Goal: Task Accomplishment & Management: Use online tool/utility

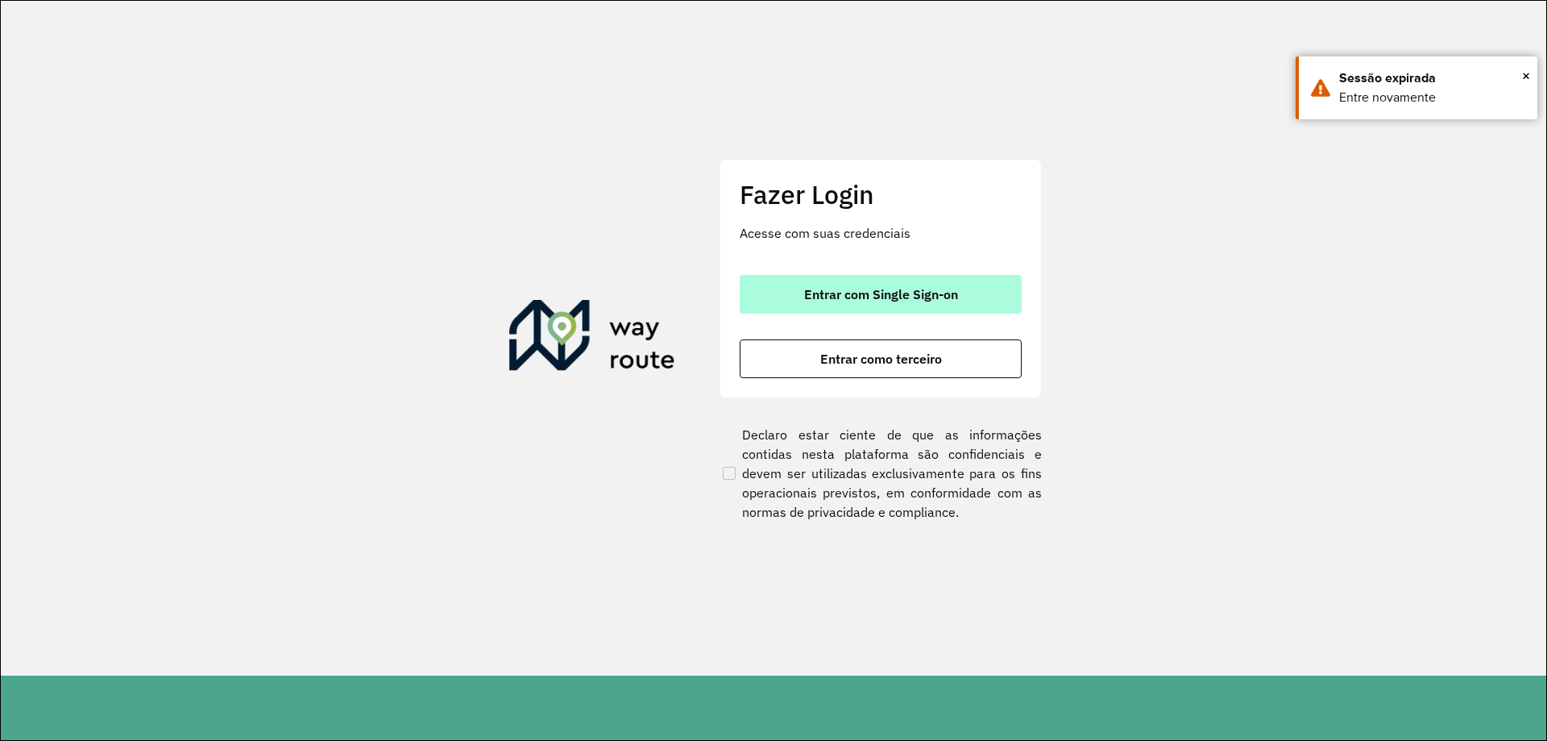
click at [824, 294] on span "Entrar com Single Sign-on" at bounding box center [881, 294] width 154 height 13
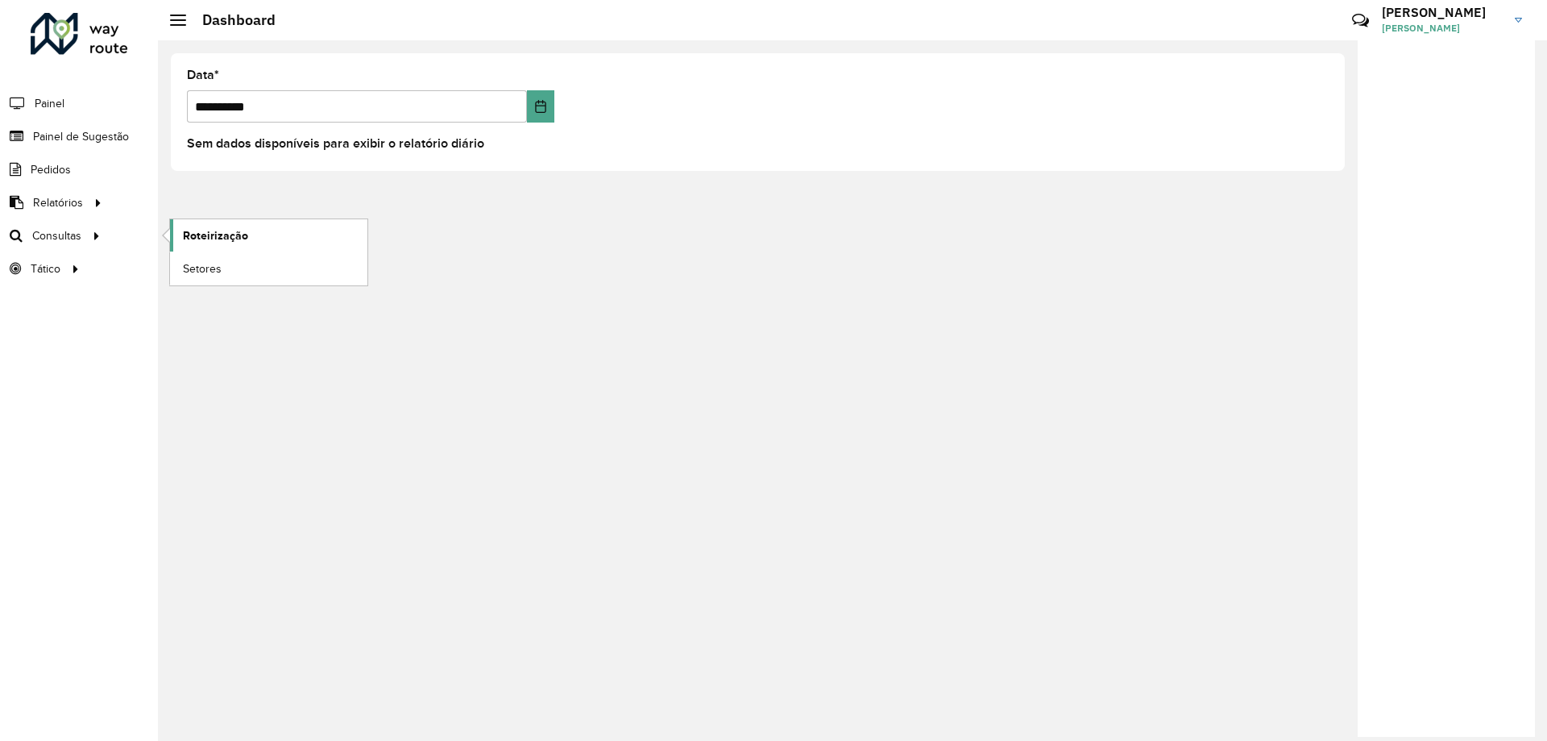
click at [197, 231] on span "Roteirização" at bounding box center [215, 235] width 65 height 17
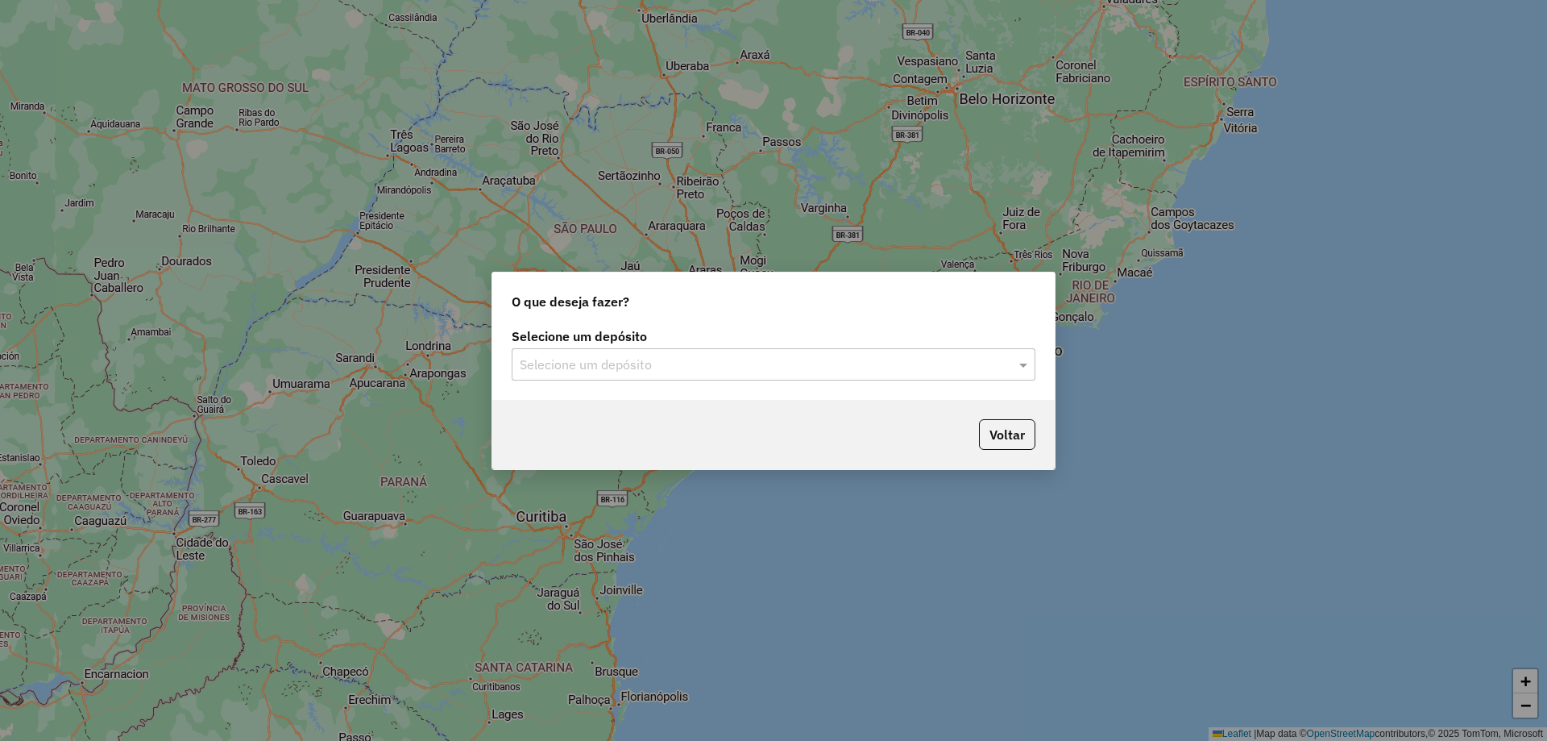
click at [805, 372] on input "text" at bounding box center [757, 364] width 475 height 19
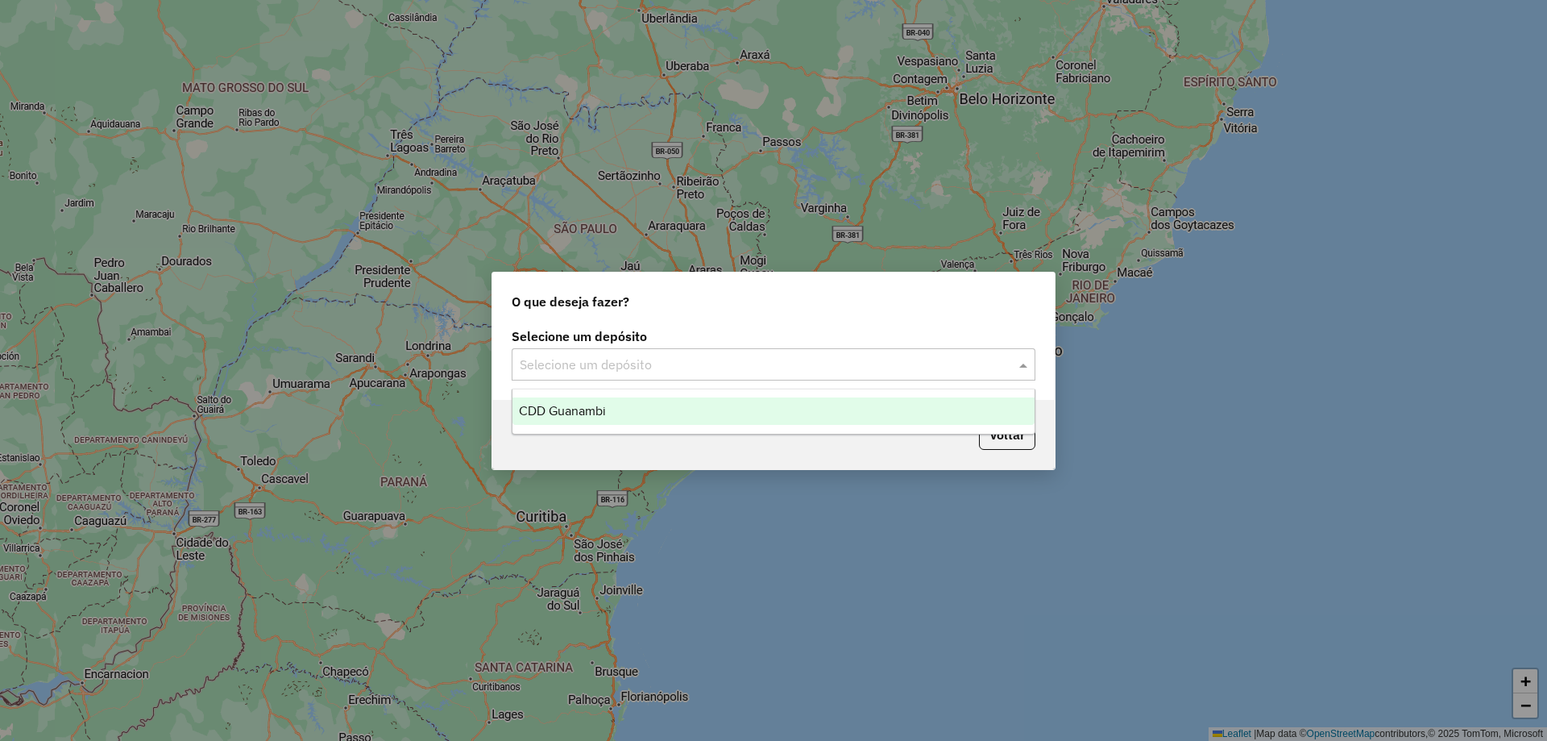
click at [634, 404] on div "CDD Guanambi" at bounding box center [774, 410] width 522 height 27
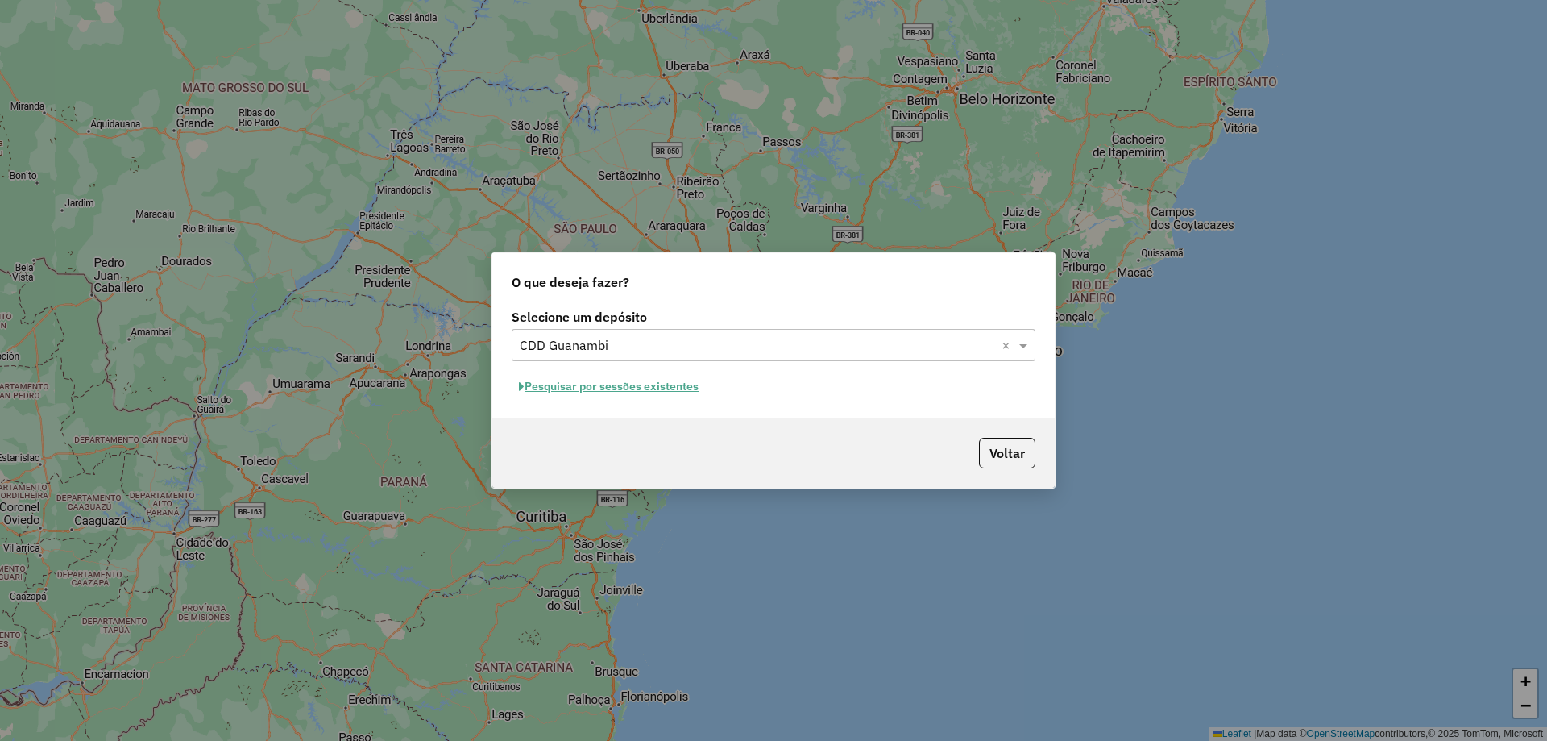
click at [593, 387] on button "Pesquisar por sessões existentes" at bounding box center [609, 386] width 194 height 25
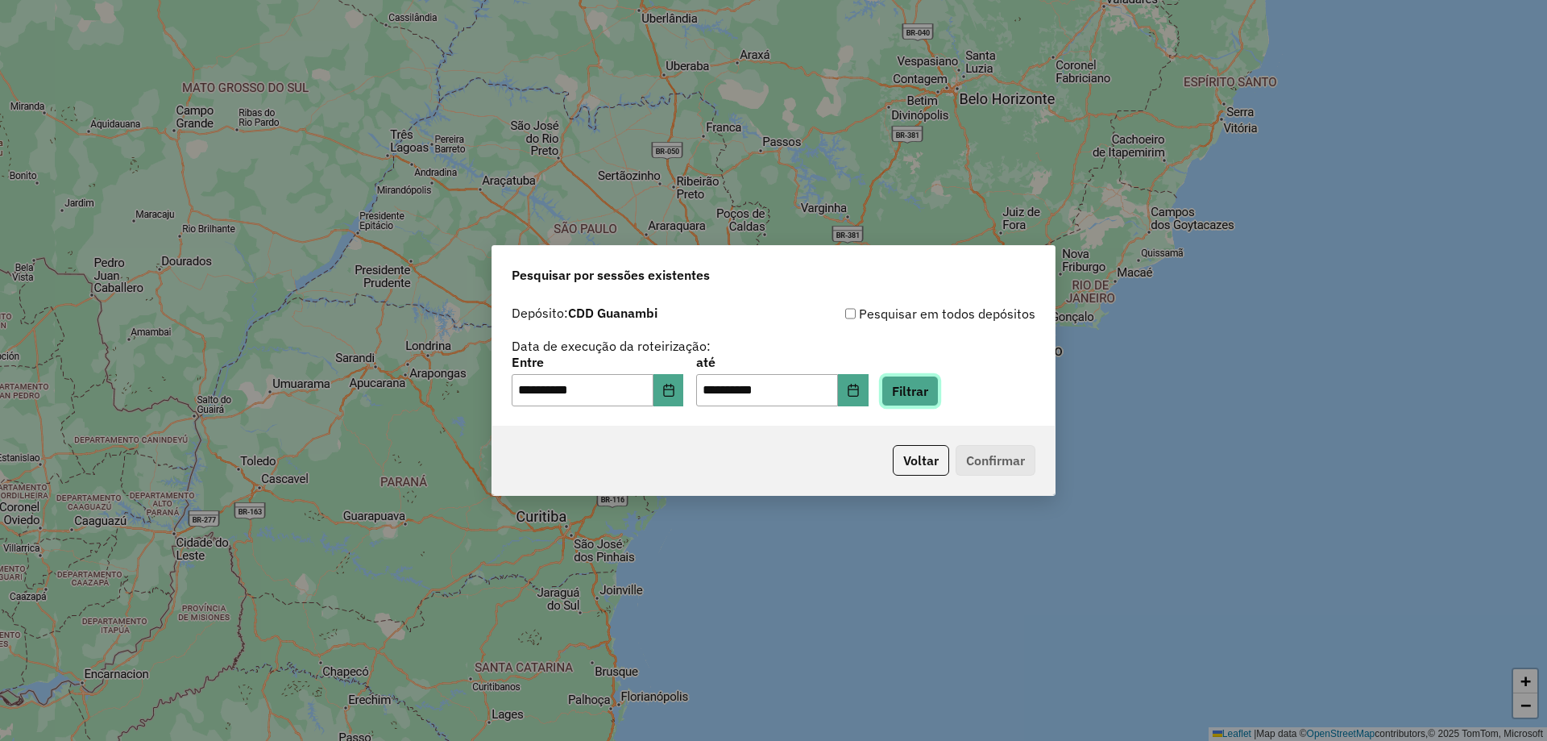
click at [939, 391] on button "Filtrar" at bounding box center [910, 391] width 57 height 31
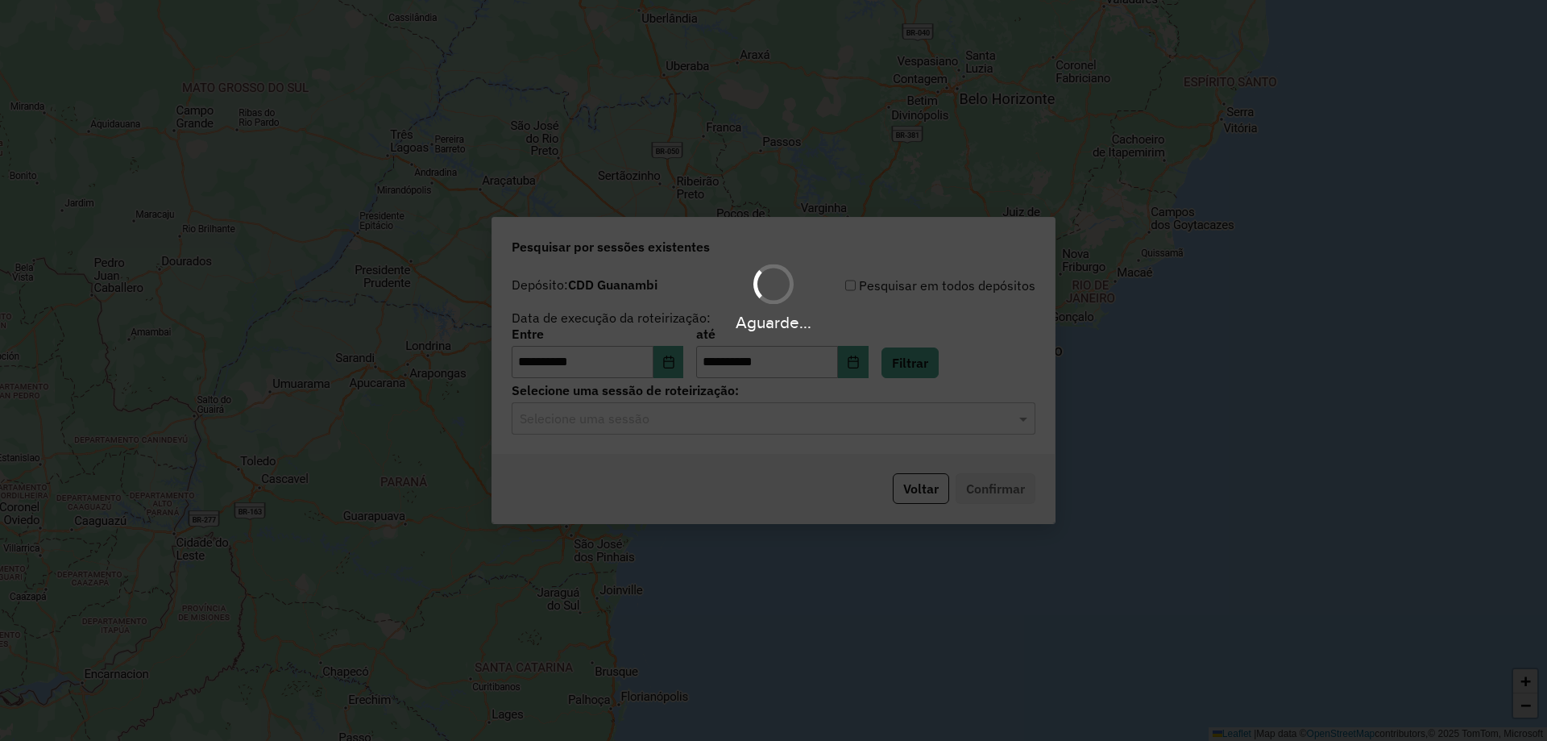
click at [713, 434] on div "**********" at bounding box center [773, 361] width 563 height 185
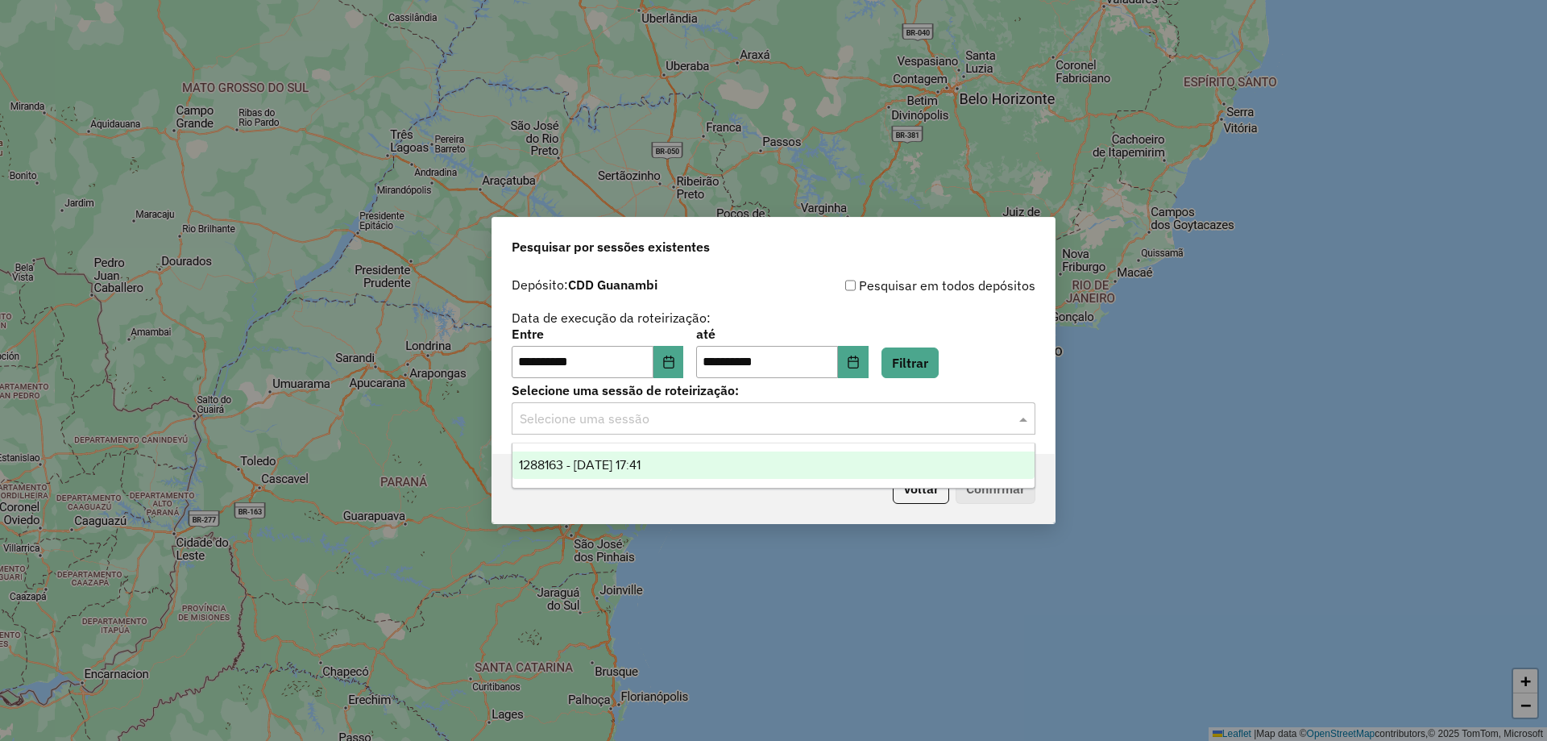
click at [745, 418] on input "text" at bounding box center [757, 418] width 475 height 19
click at [725, 460] on div "1288163 - [DATE] 17:41" at bounding box center [774, 464] width 522 height 27
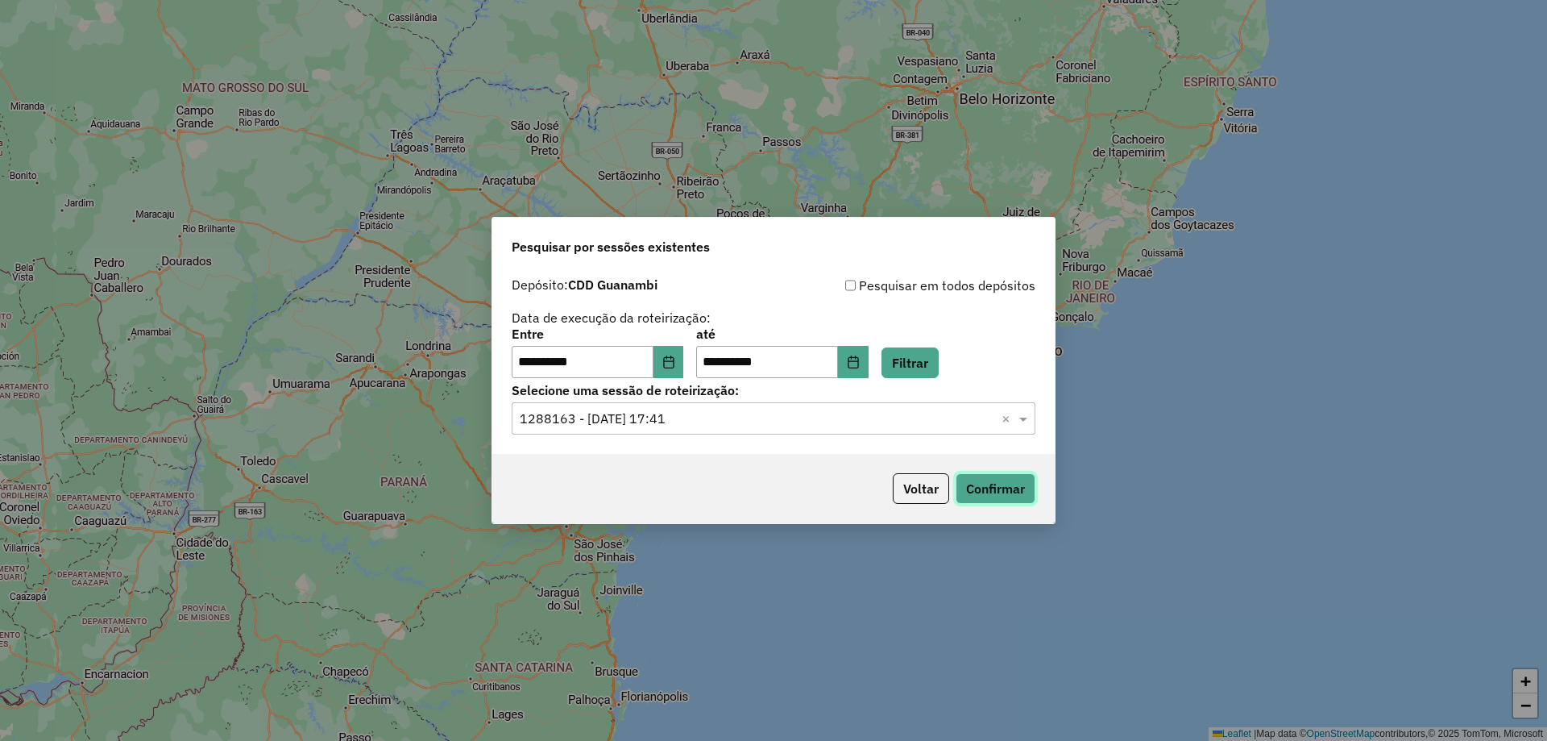
click at [1032, 483] on button "Confirmar" at bounding box center [996, 488] width 80 height 31
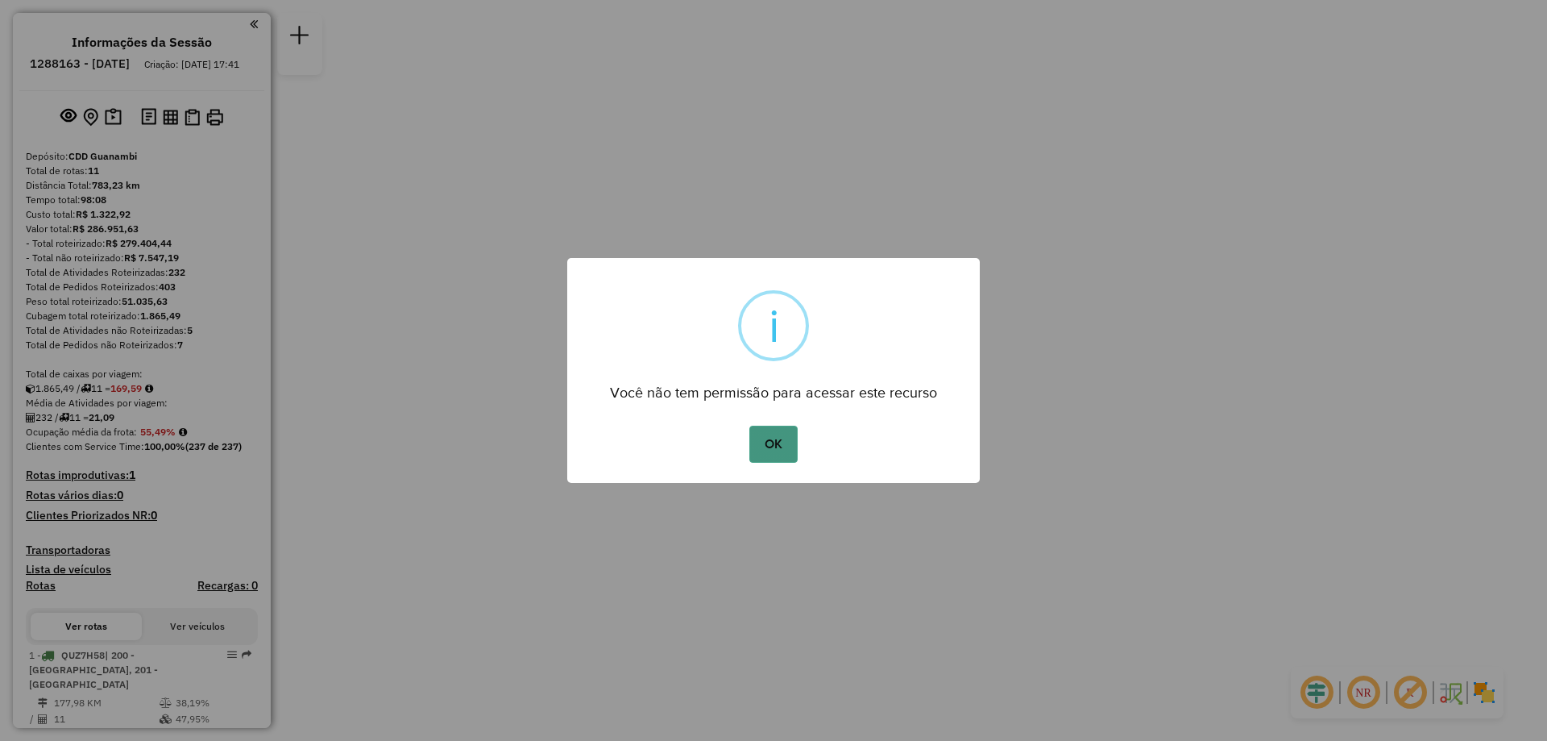
click at [769, 442] on button "OK" at bounding box center [774, 444] width 48 height 37
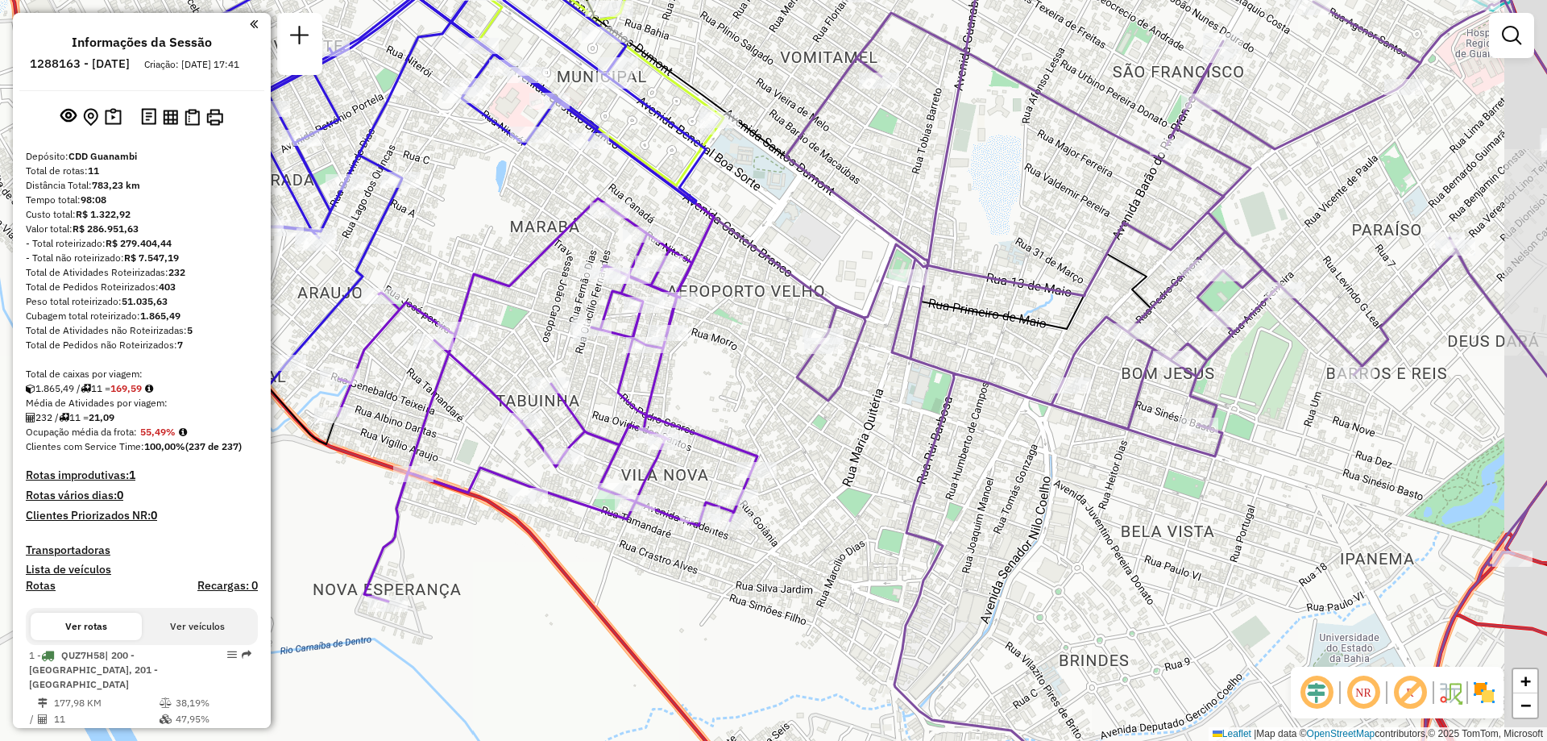
drag, startPoint x: 1188, startPoint y: 467, endPoint x: 1045, endPoint y: 504, distance: 147.2
click at [1047, 504] on div "Janela de atendimento Grade de atendimento Capacidade Transportadoras Veículos …" at bounding box center [773, 370] width 1547 height 741
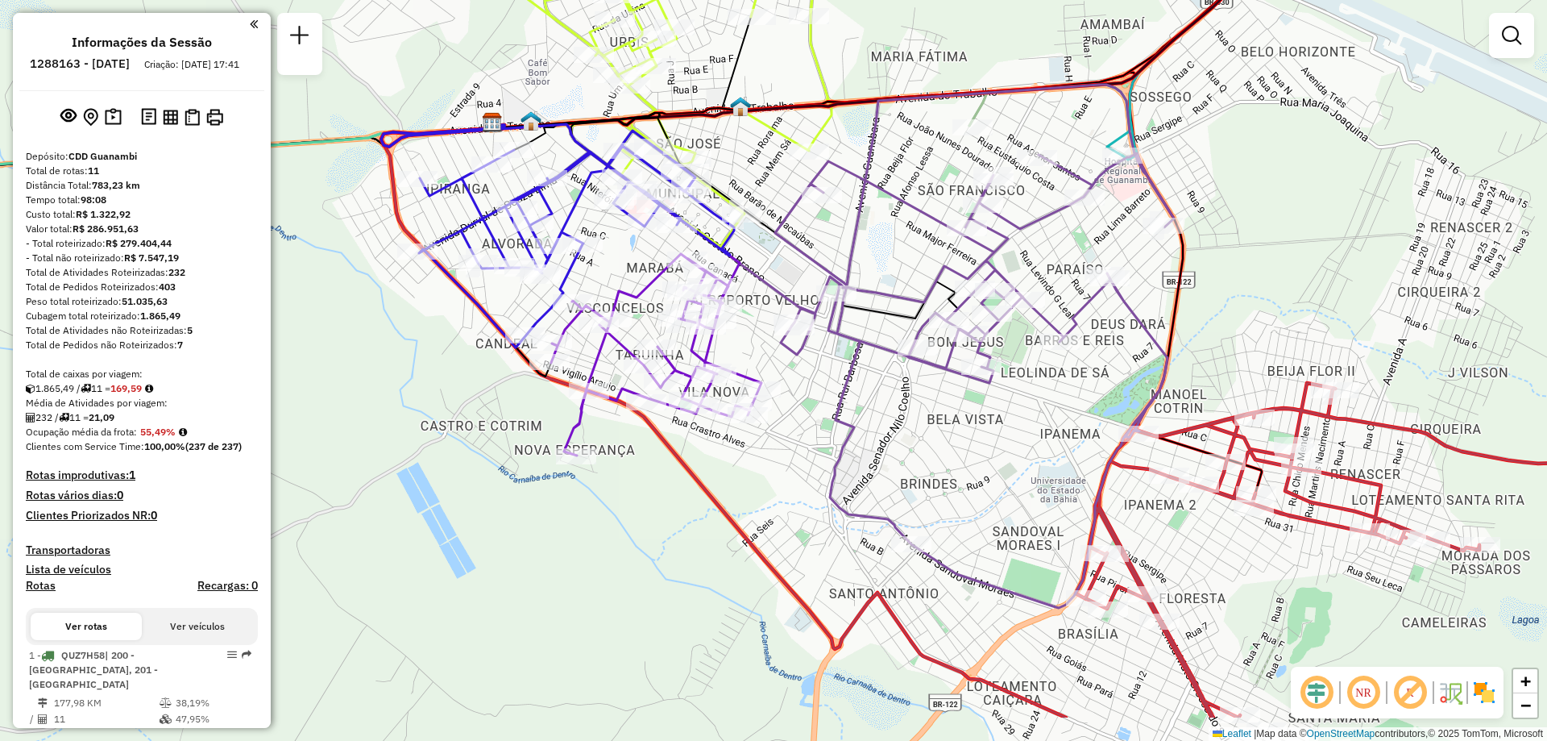
drag, startPoint x: 1148, startPoint y: 542, endPoint x: 1008, endPoint y: 444, distance: 170.1
click at [1008, 444] on div "Janela de atendimento Grade de atendimento Capacidade Transportadoras Veículos …" at bounding box center [773, 370] width 1547 height 741
click at [1073, 505] on icon at bounding box center [974, 346] width 399 height 523
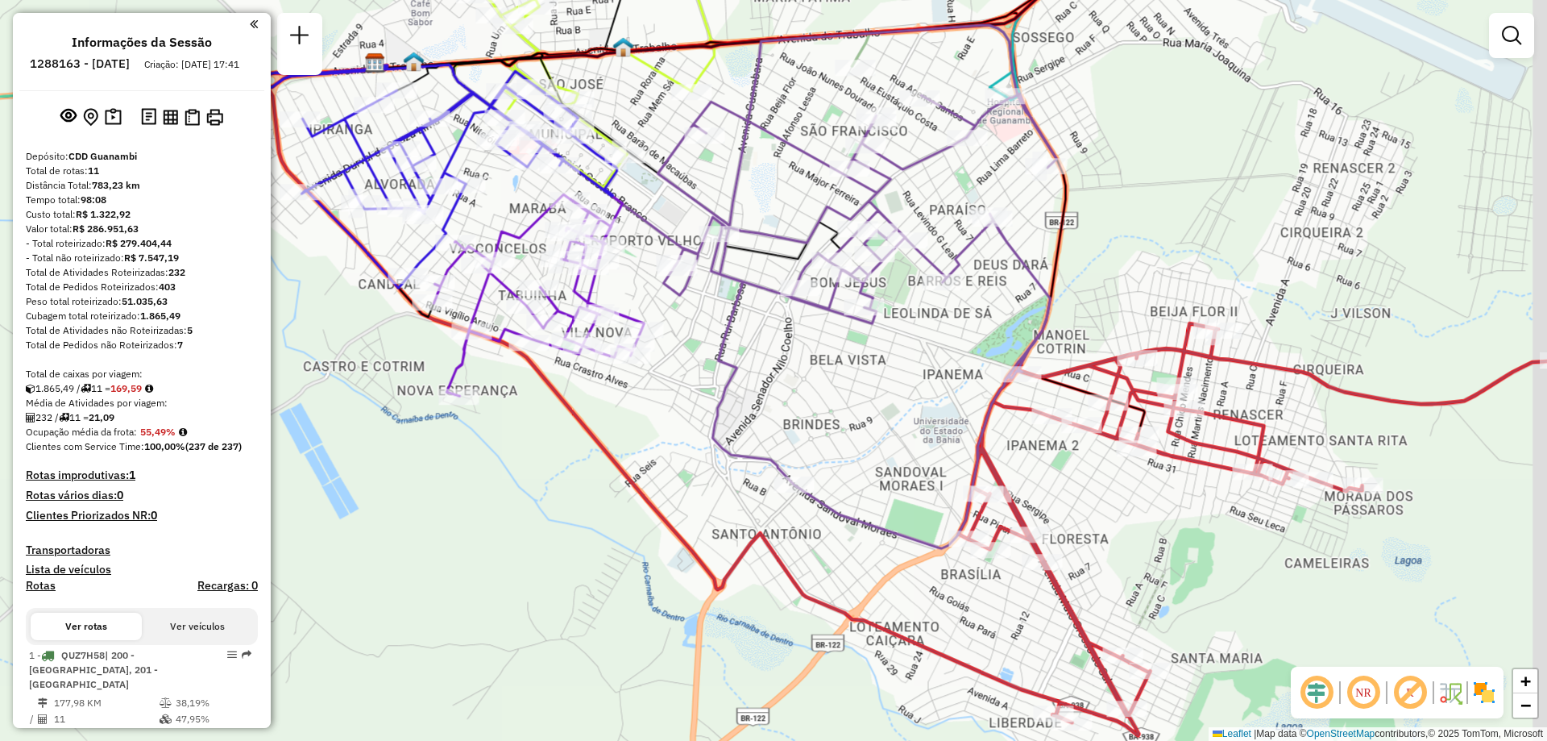
drag, startPoint x: 1059, startPoint y: 500, endPoint x: 920, endPoint y: 419, distance: 161.0
click at [920, 419] on icon at bounding box center [857, 286] width 399 height 523
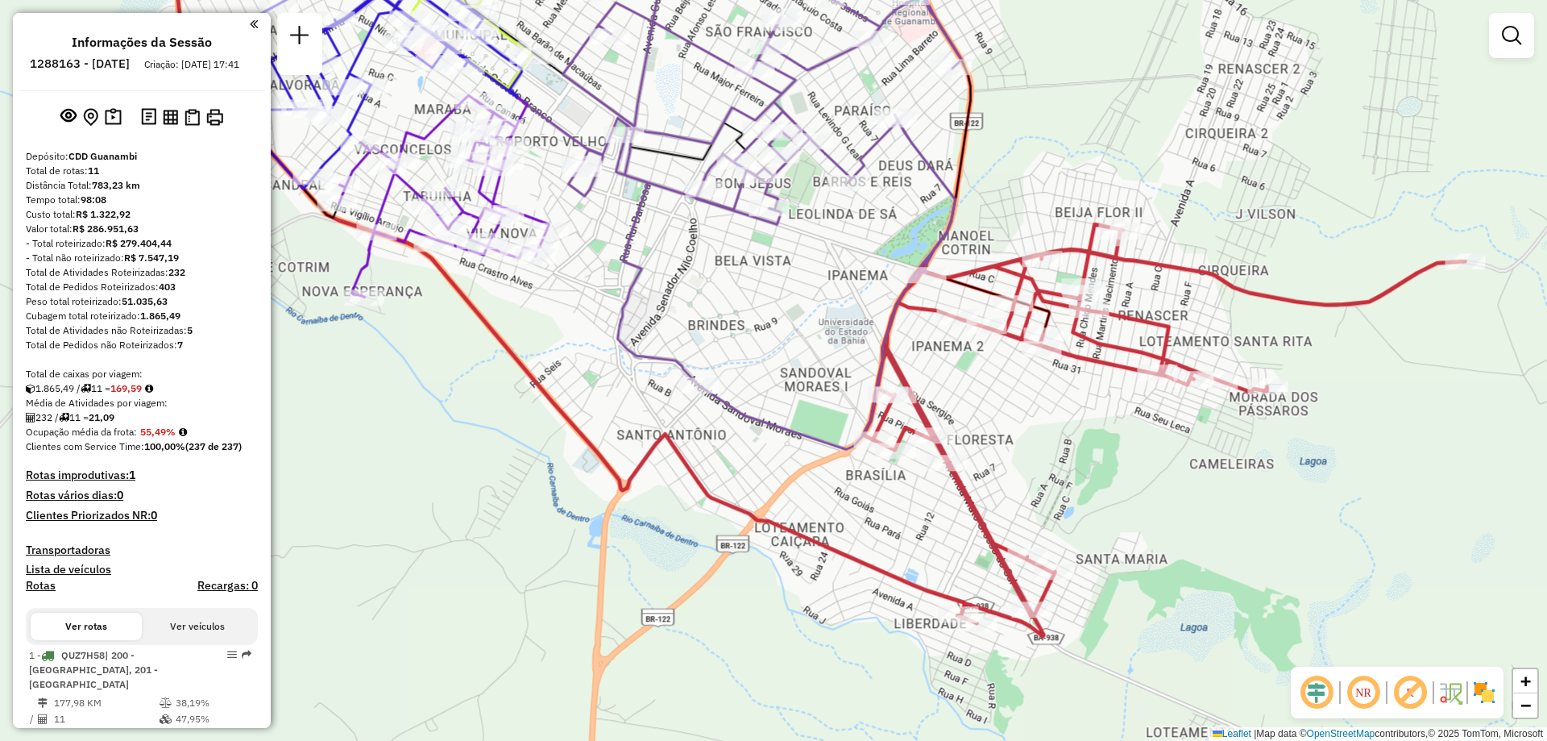
drag, startPoint x: 1073, startPoint y: 498, endPoint x: 1028, endPoint y: 434, distance: 78.7
click at [1028, 434] on div "Janela de atendimento Grade de atendimento Capacidade Transportadoras Veículos …" at bounding box center [773, 370] width 1547 height 741
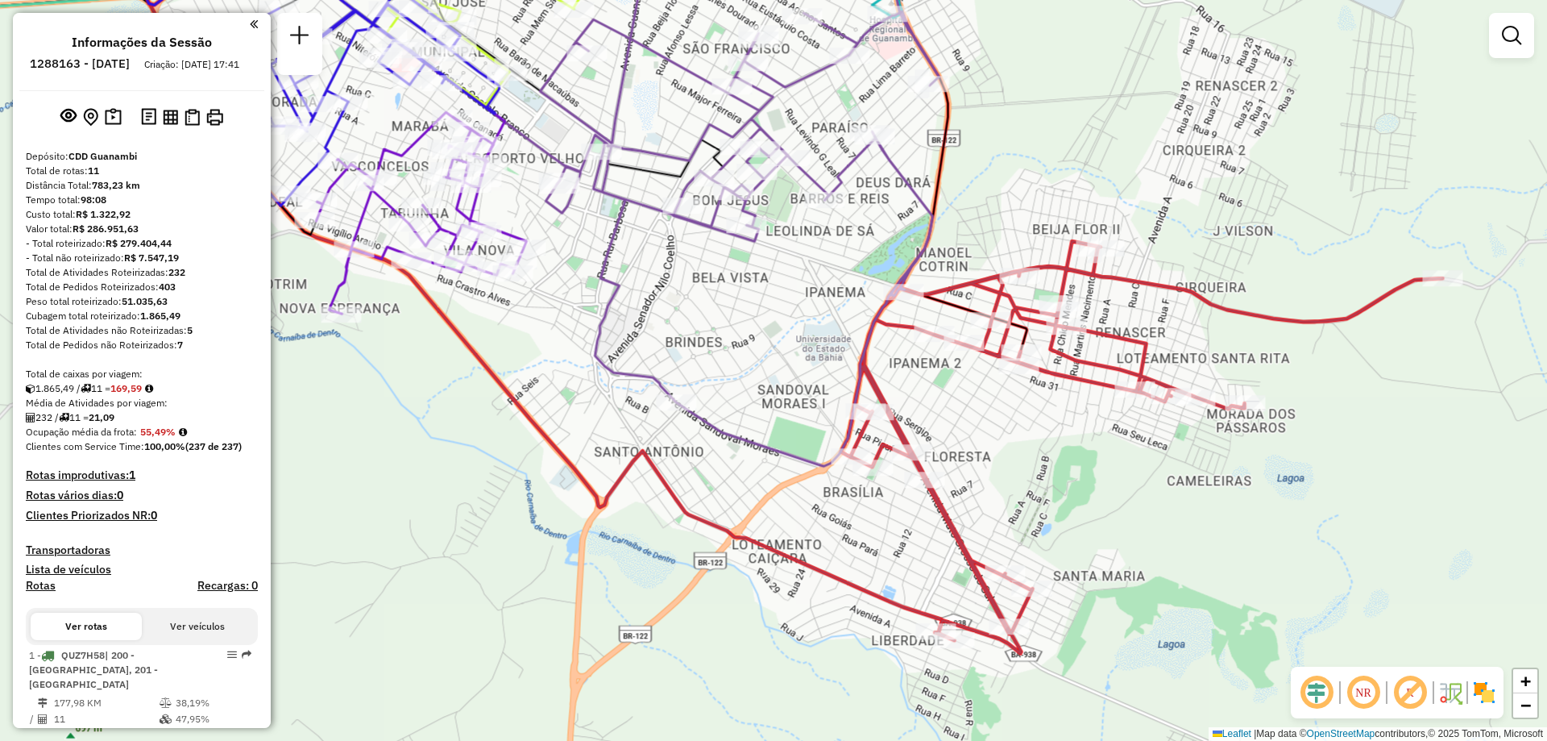
drag, startPoint x: 1028, startPoint y: 434, endPoint x: 998, endPoint y: 456, distance: 37.4
click at [998, 456] on div "Janela de atendimento Grade de atendimento Capacidade Transportadoras Veículos …" at bounding box center [773, 370] width 1547 height 741
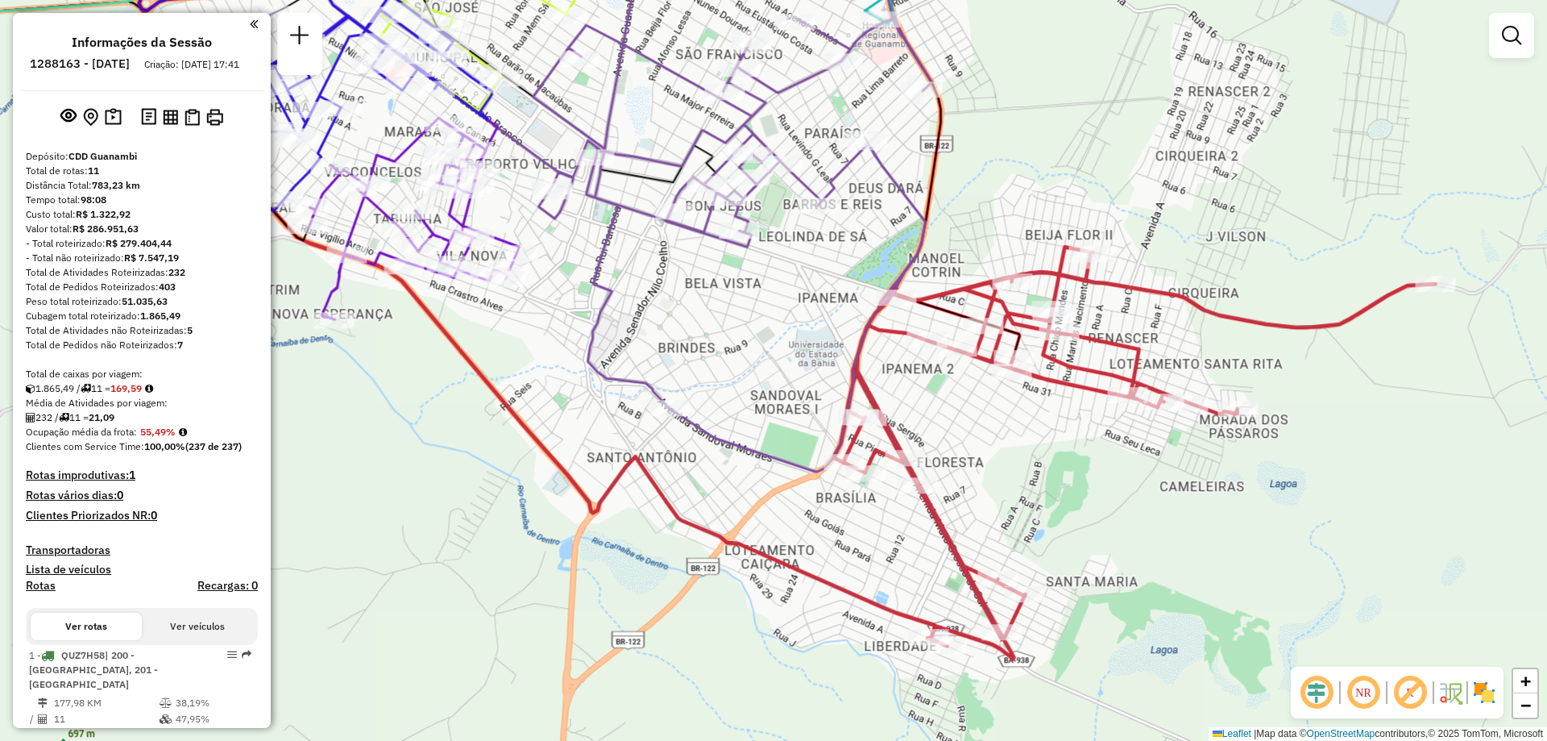
click at [998, 456] on div "Janela de atendimento Grade de atendimento Capacidade Transportadoras Veículos …" at bounding box center [773, 370] width 1547 height 741
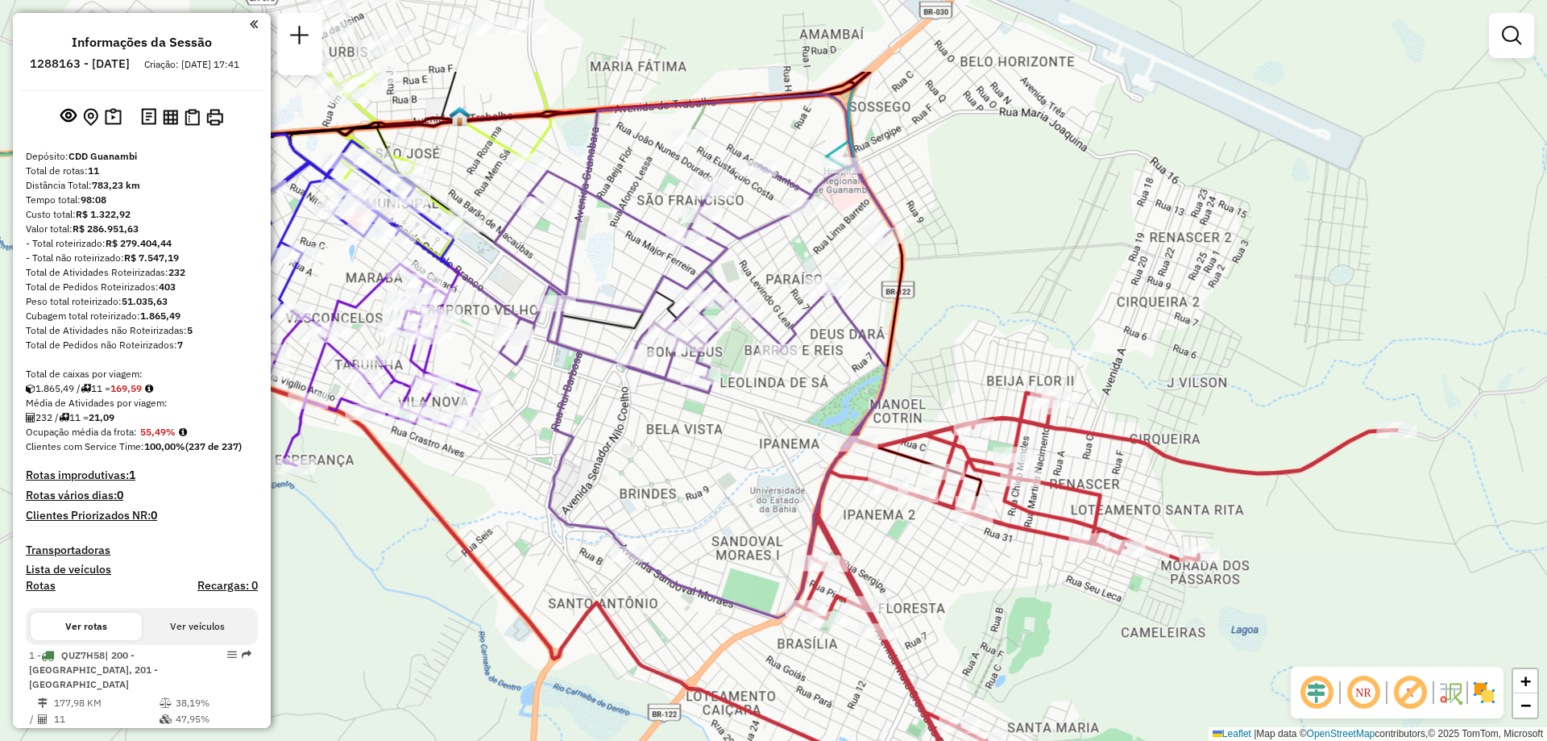
drag, startPoint x: 998, startPoint y: 456, endPoint x: 959, endPoint y: 602, distance: 150.9
click at [959, 602] on div "Janela de atendimento Grade de atendimento Capacidade Transportadoras Veículos …" at bounding box center [773, 370] width 1547 height 741
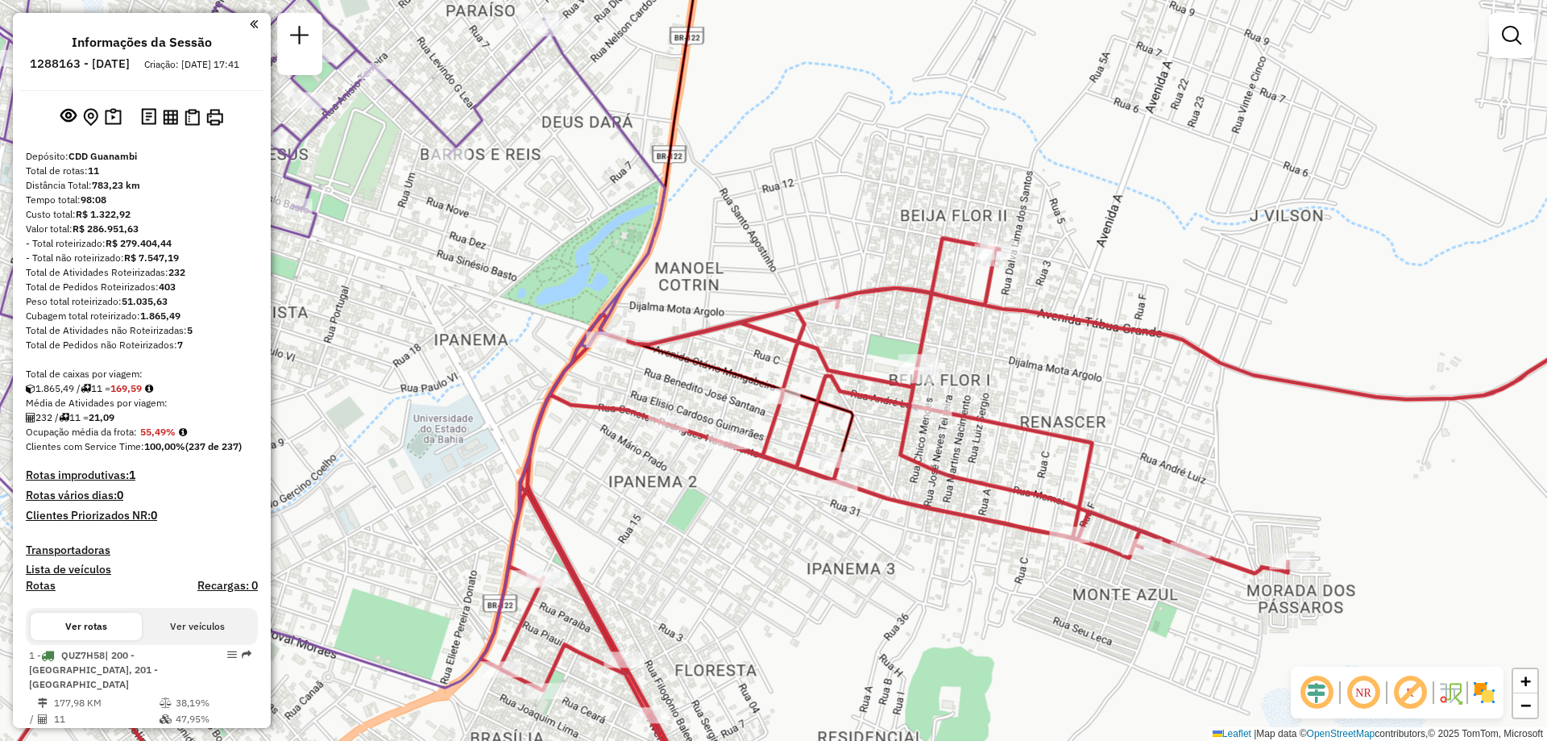
drag, startPoint x: 1177, startPoint y: 493, endPoint x: 1166, endPoint y: 434, distance: 60.6
click at [1166, 434] on div "Janela de atendimento Grade de atendimento Capacidade Transportadoras Veículos …" at bounding box center [773, 370] width 1547 height 741
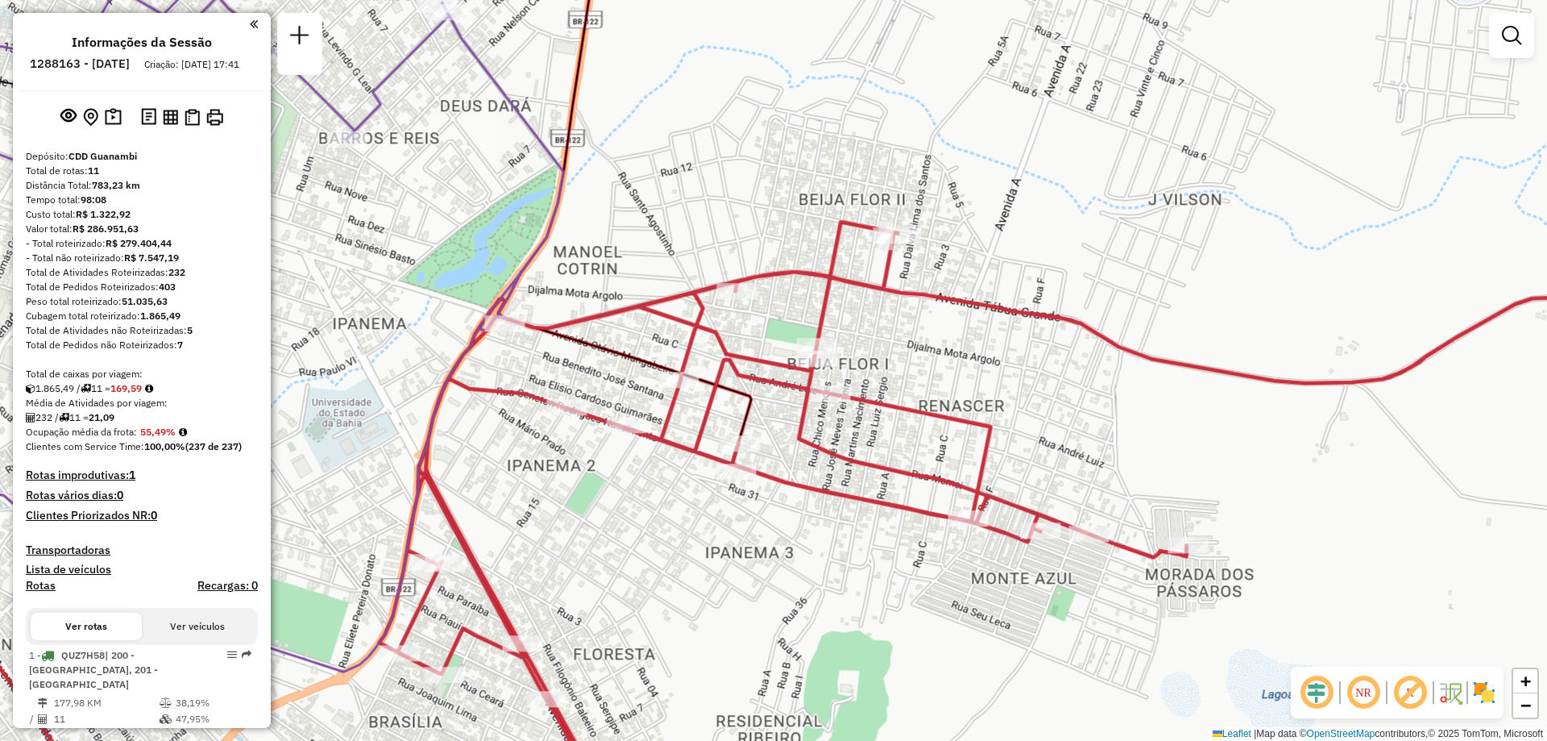
drag, startPoint x: 979, startPoint y: 394, endPoint x: 1098, endPoint y: 399, distance: 119.4
click at [1098, 399] on div "Janela de atendimento Grade de atendimento Capacidade Transportadoras Veículos …" at bounding box center [773, 370] width 1547 height 741
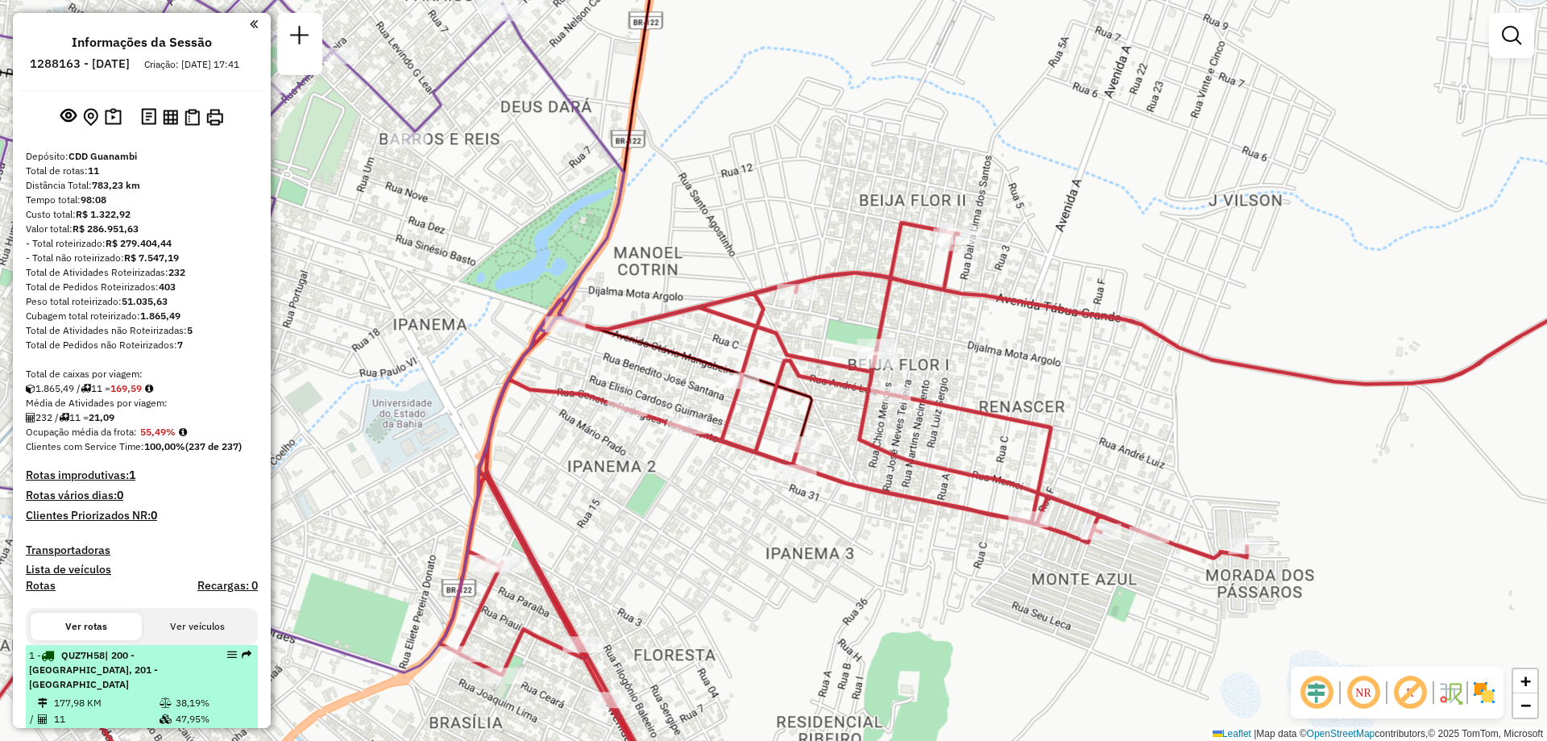
select select "**********"
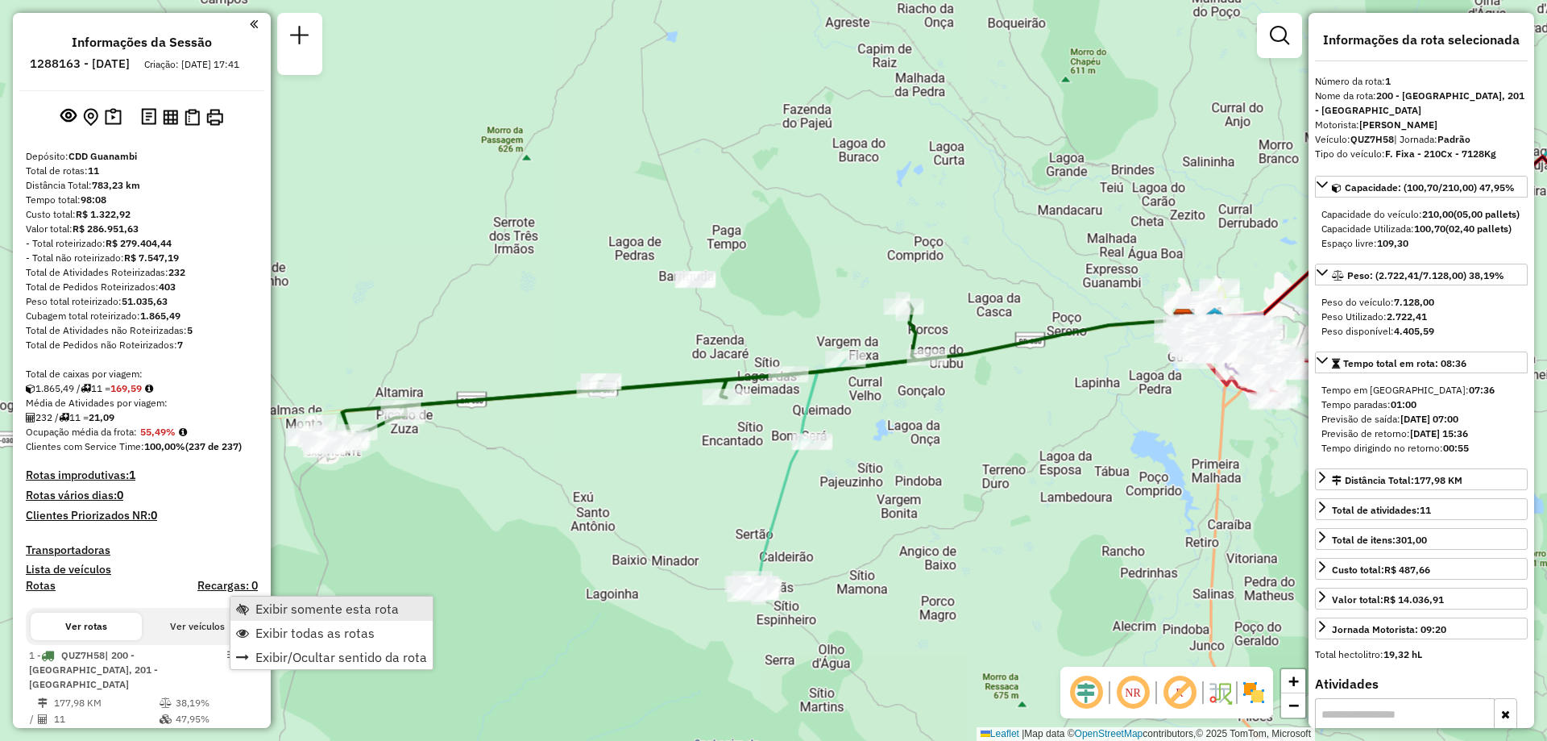
click at [297, 613] on span "Exibir somente esta rota" at bounding box center [326, 608] width 143 height 13
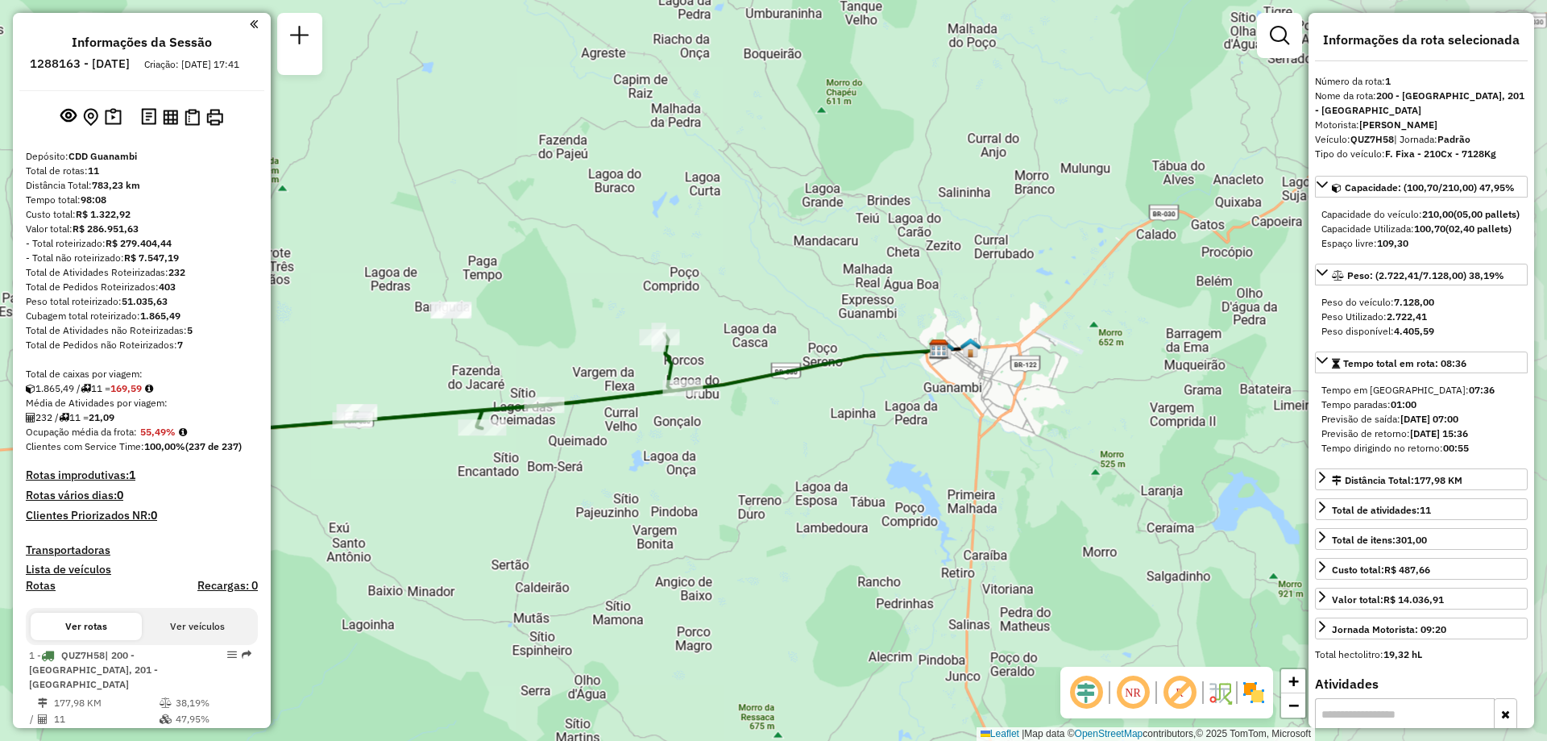
drag, startPoint x: 957, startPoint y: 538, endPoint x: 696, endPoint y: 570, distance: 262.2
click at [697, 570] on div "Janela de atendimento Grade de atendimento Capacidade Transportadoras Veículos …" at bounding box center [773, 370] width 1547 height 741
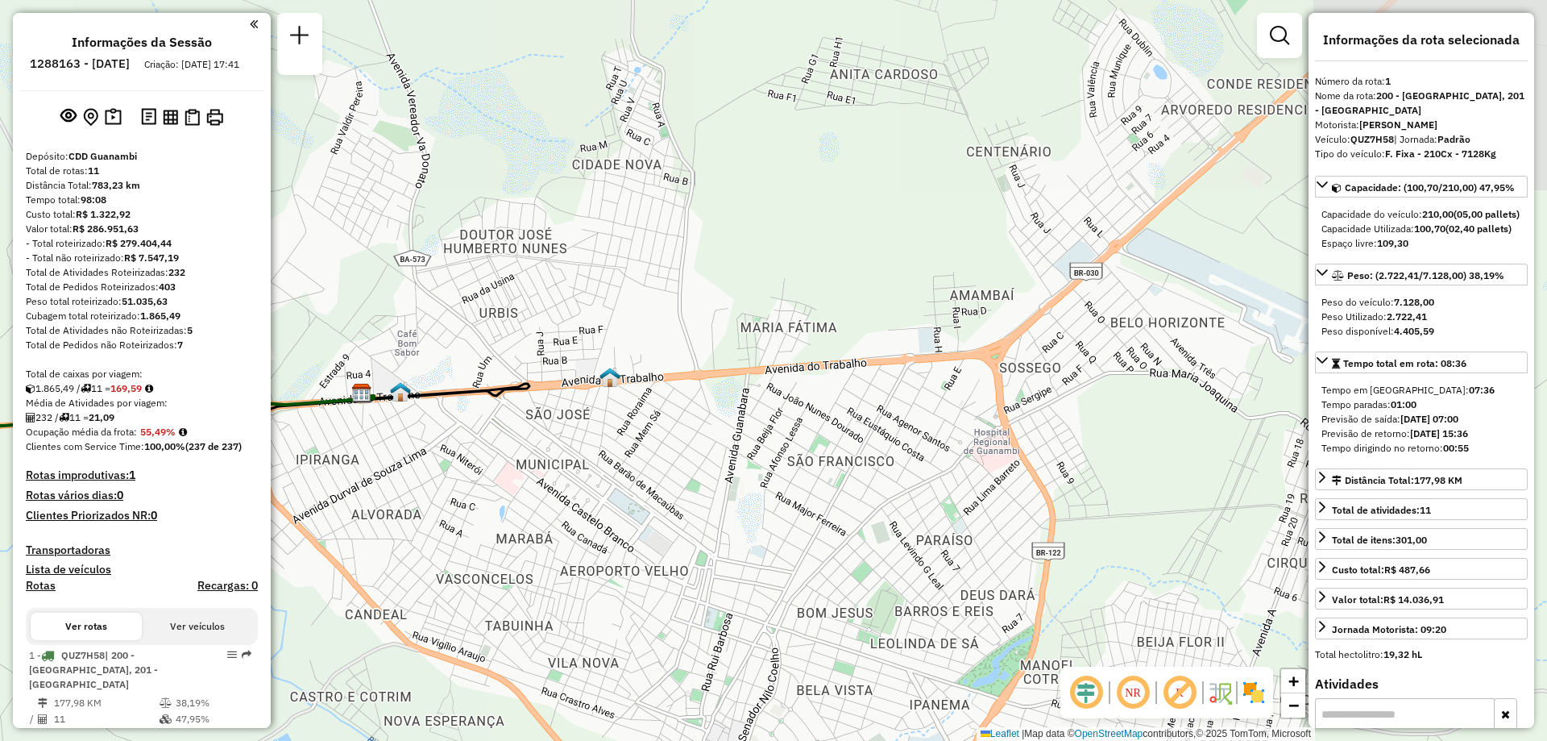
drag, startPoint x: 853, startPoint y: 231, endPoint x: 953, endPoint y: 625, distance: 405.8
click at [953, 625] on div "Janela de atendimento Grade de atendimento Capacidade Transportadoras Veículos …" at bounding box center [773, 370] width 1547 height 741
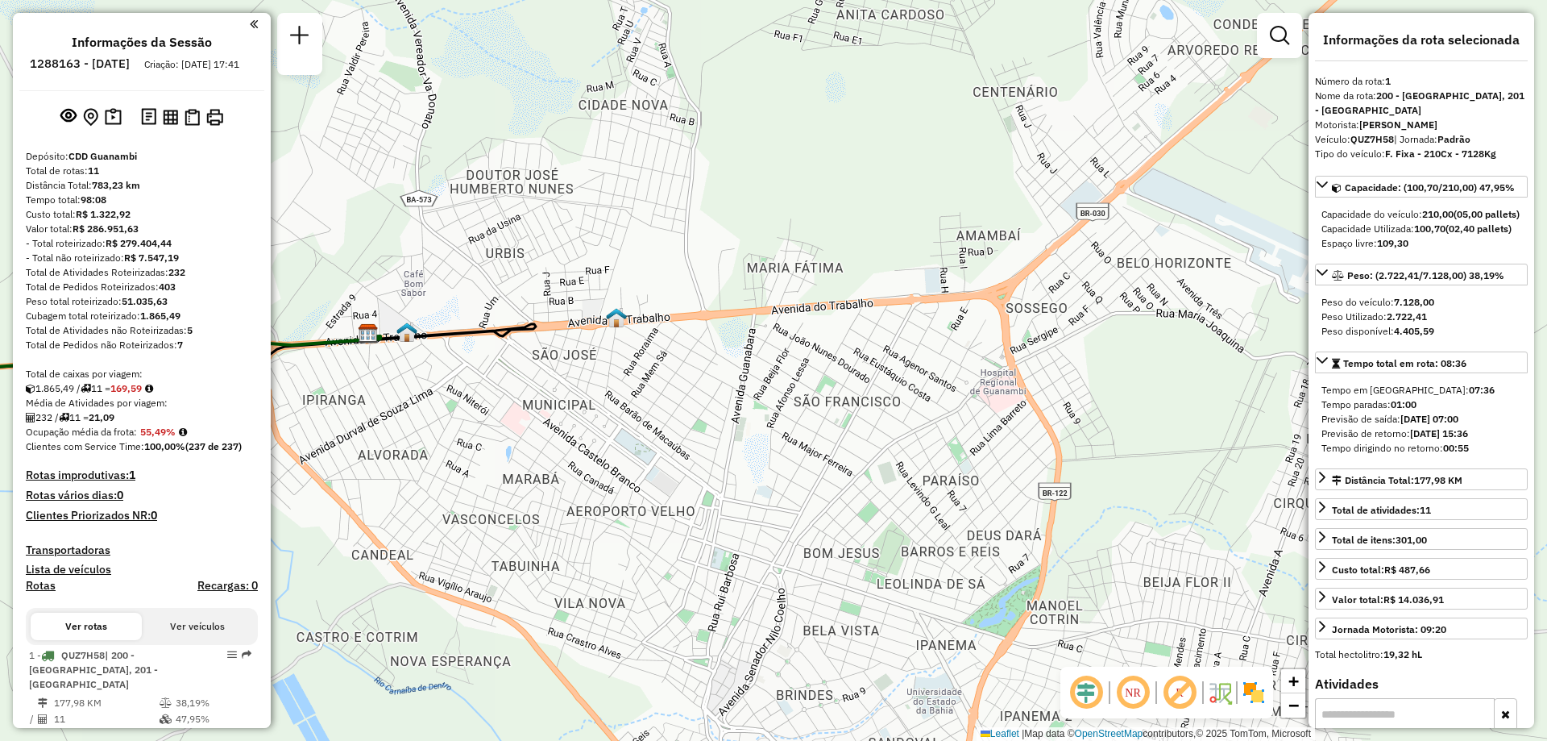
drag, startPoint x: 919, startPoint y: 451, endPoint x: 928, endPoint y: 353, distance: 98.8
click at [928, 372] on div "Janela de atendimento Grade de atendimento Capacidade Transportadoras Veículos …" at bounding box center [773, 370] width 1547 height 741
drag, startPoint x: 928, startPoint y: 353, endPoint x: 929, endPoint y: 343, distance: 9.7
click at [929, 343] on div "Janela de atendimento Grade de atendimento Capacidade Transportadoras Veículos …" at bounding box center [773, 370] width 1547 height 741
